Goal: Information Seeking & Learning: Learn about a topic

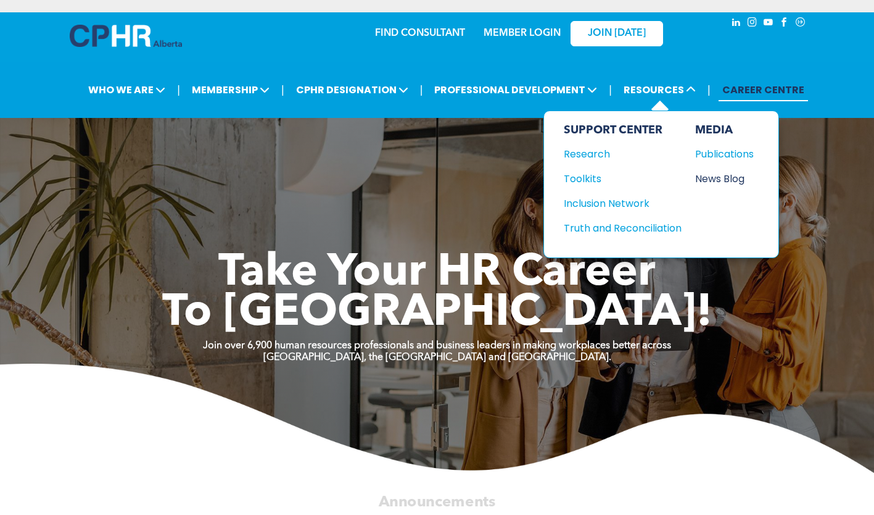
click at [742, 181] on div "News Blog" at bounding box center [721, 178] width 53 height 15
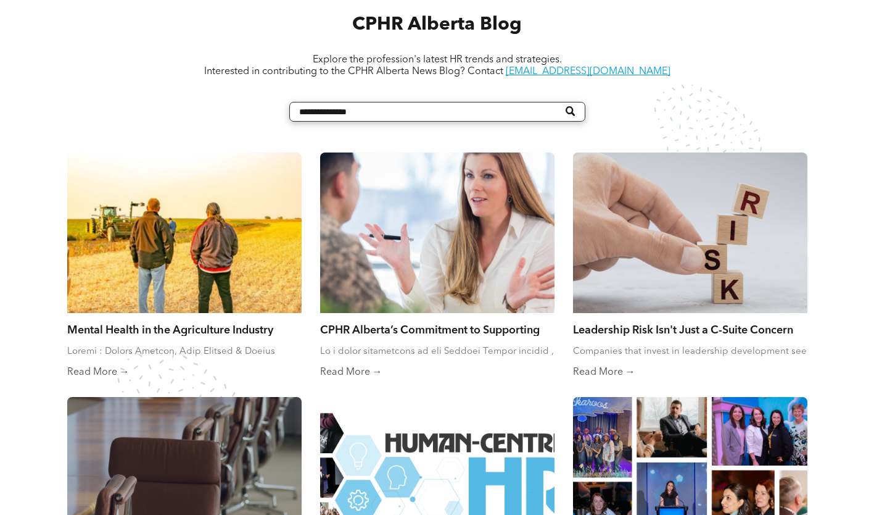
scroll to position [494, 0]
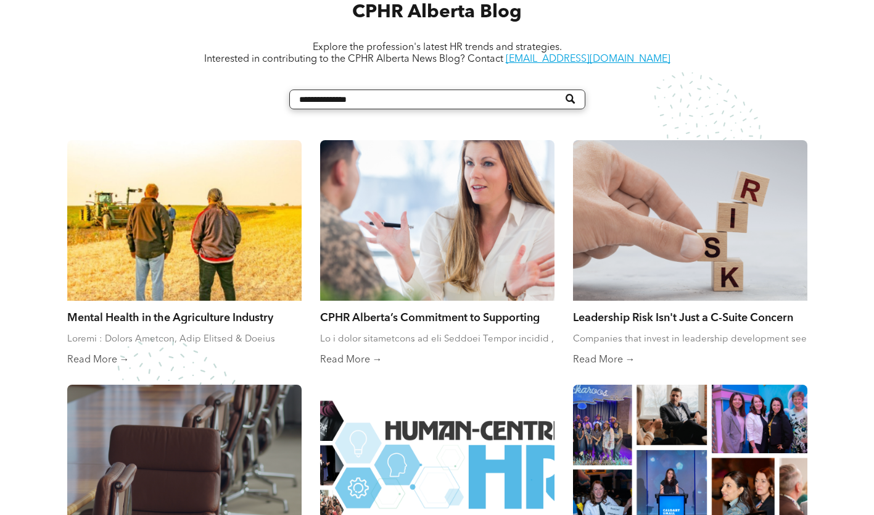
click at [131, 312] on link "Mental Health in the Agriculture Industry" at bounding box center [184, 317] width 234 height 14
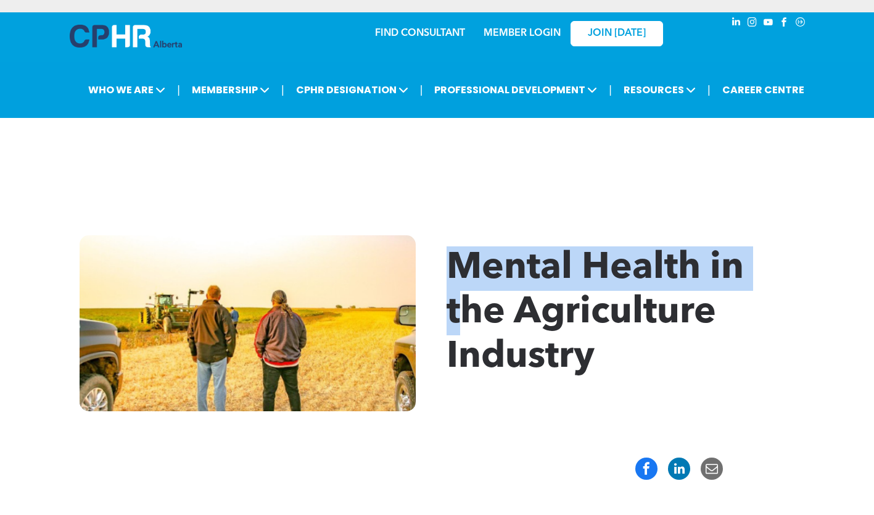
drag, startPoint x: 449, startPoint y: 267, endPoint x: 471, endPoint y: 313, distance: 52.1
click at [471, 313] on span "Mental Health in the Agriculture Industry" at bounding box center [595, 313] width 297 height 126
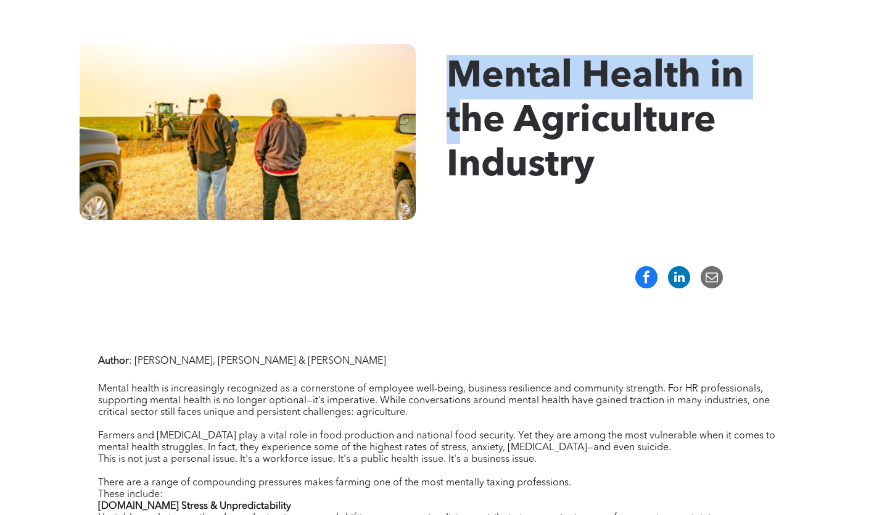
scroll to position [247, 0]
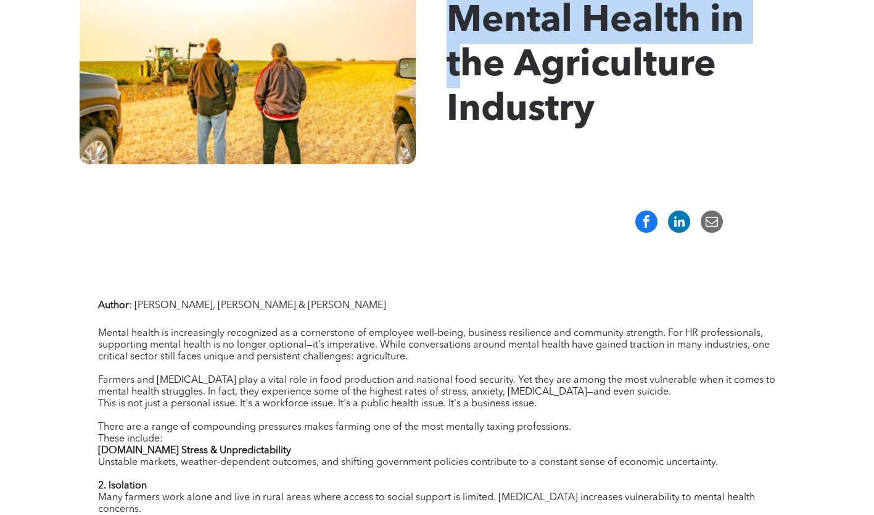
drag, startPoint x: 471, startPoint y: 313, endPoint x: 561, endPoint y: 225, distance: 126.1
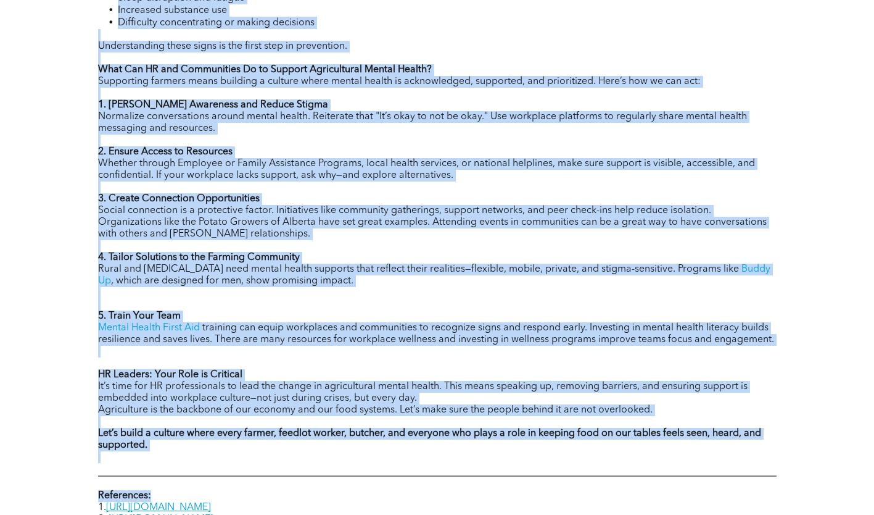
scroll to position [1234, 0]
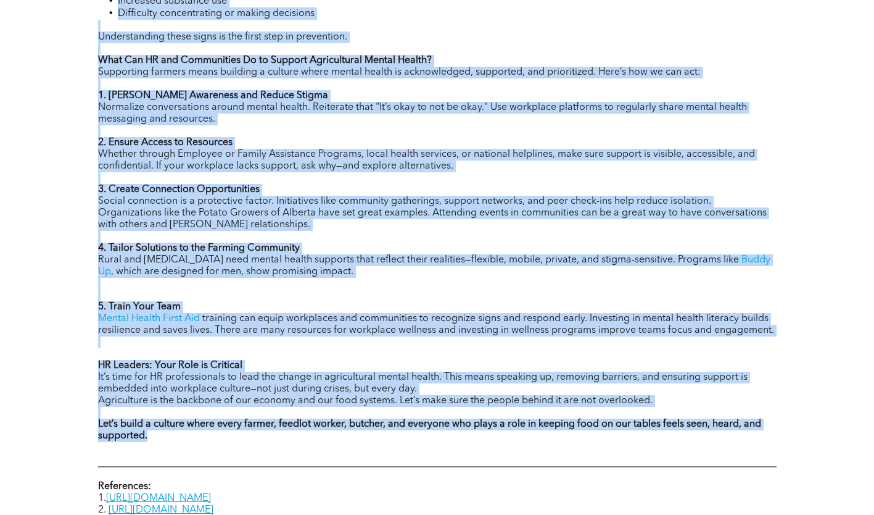
drag, startPoint x: 458, startPoint y: 43, endPoint x: 519, endPoint y: 433, distance: 395.3
click at [519, 433] on div "Mental Health in the Agriculture Industry Author : Nicole Mahieux, Nick Canning…" at bounding box center [437, 48] width 874 height 2328
copy div "Mental Health in the Agriculture Industry Author : Nicole Mahieux, Nick Canning…"
click at [385, 202] on span "Social connection is a protective factor. Initiatives like community gatherings…" at bounding box center [432, 212] width 669 height 33
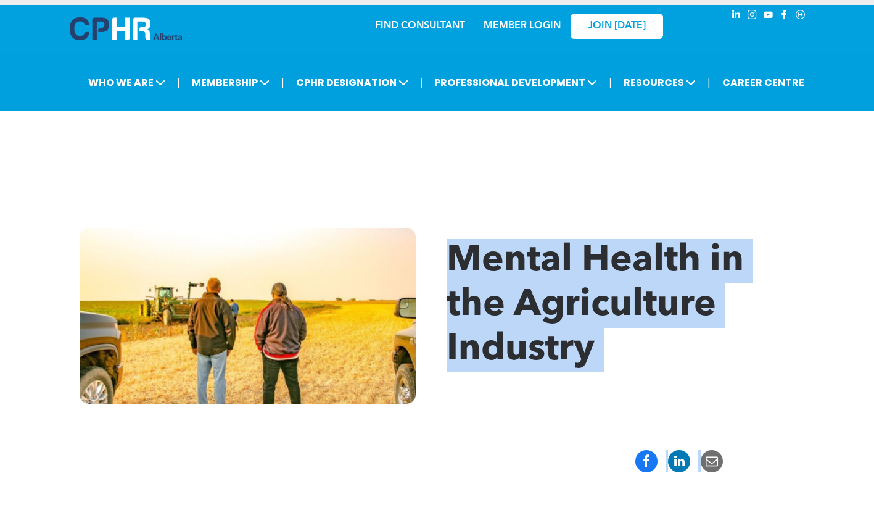
scroll to position [0, 0]
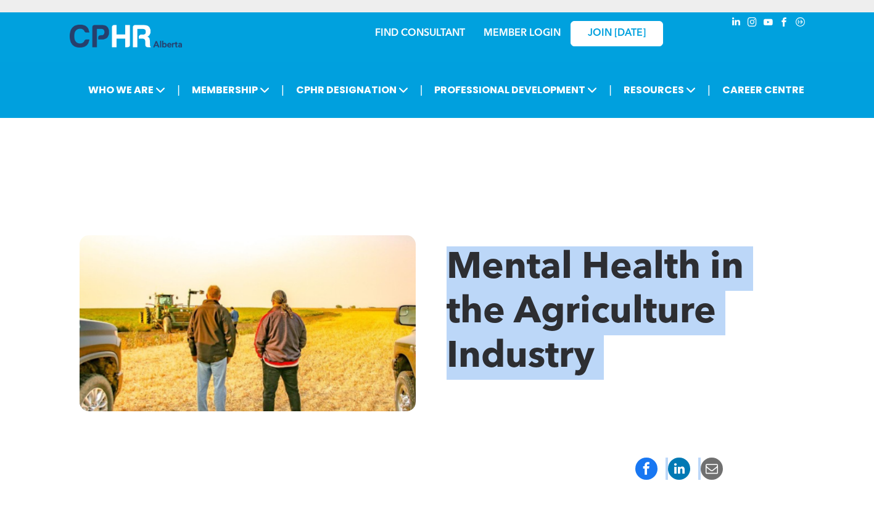
click at [592, 313] on span "Mental Health in the Agriculture Industry" at bounding box center [595, 313] width 297 height 126
drag, startPoint x: 610, startPoint y: 368, endPoint x: 456, endPoint y: 263, distance: 186.4
click at [456, 263] on h1 "Mental Health in the Agriculture Industry" at bounding box center [627, 312] width 361 height 133
copy span "Mental Health in the Agriculture Industry"
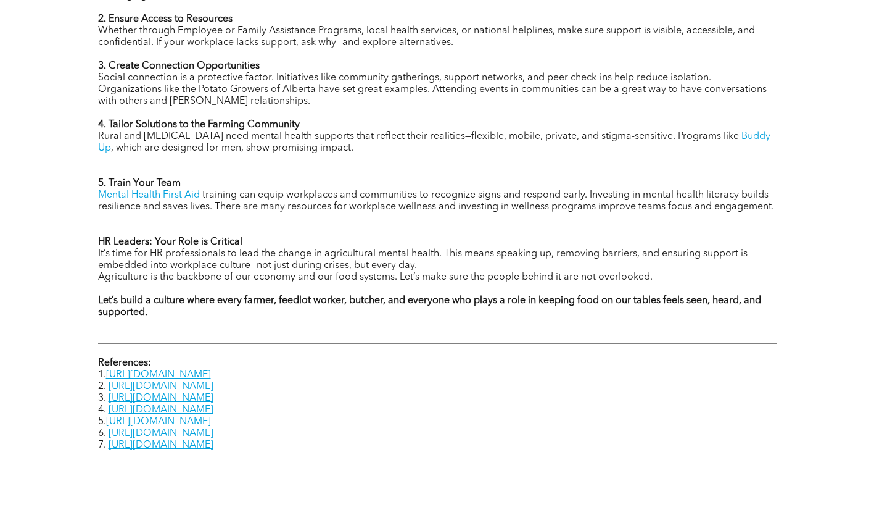
scroll to position [1419, 0]
